Goal: Task Accomplishment & Management: Manage account settings

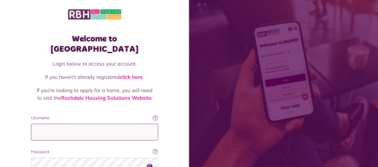
type input "**********"
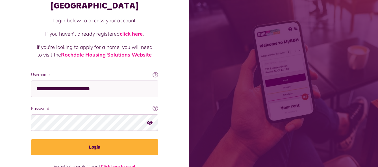
scroll to position [45, 0]
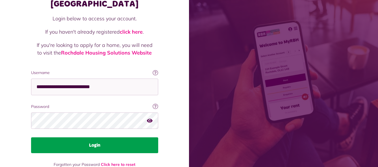
click at [95, 137] on button "Login" at bounding box center [94, 145] width 127 height 16
click at [100, 137] on button "Login" at bounding box center [94, 145] width 127 height 16
